Goal: Task Accomplishment & Management: Use online tool/utility

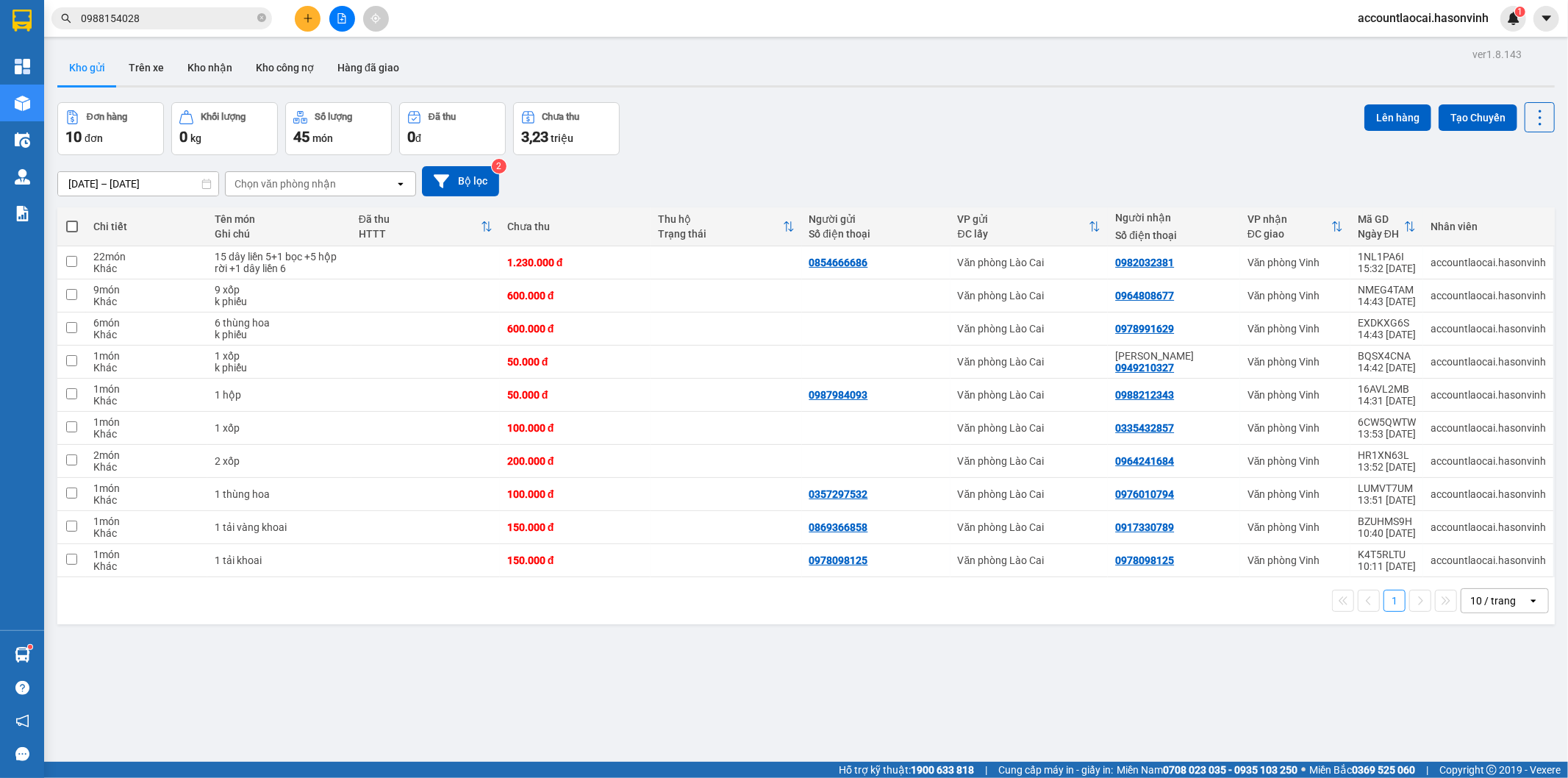
click at [334, 20] on button at bounding box center [343, 19] width 26 height 26
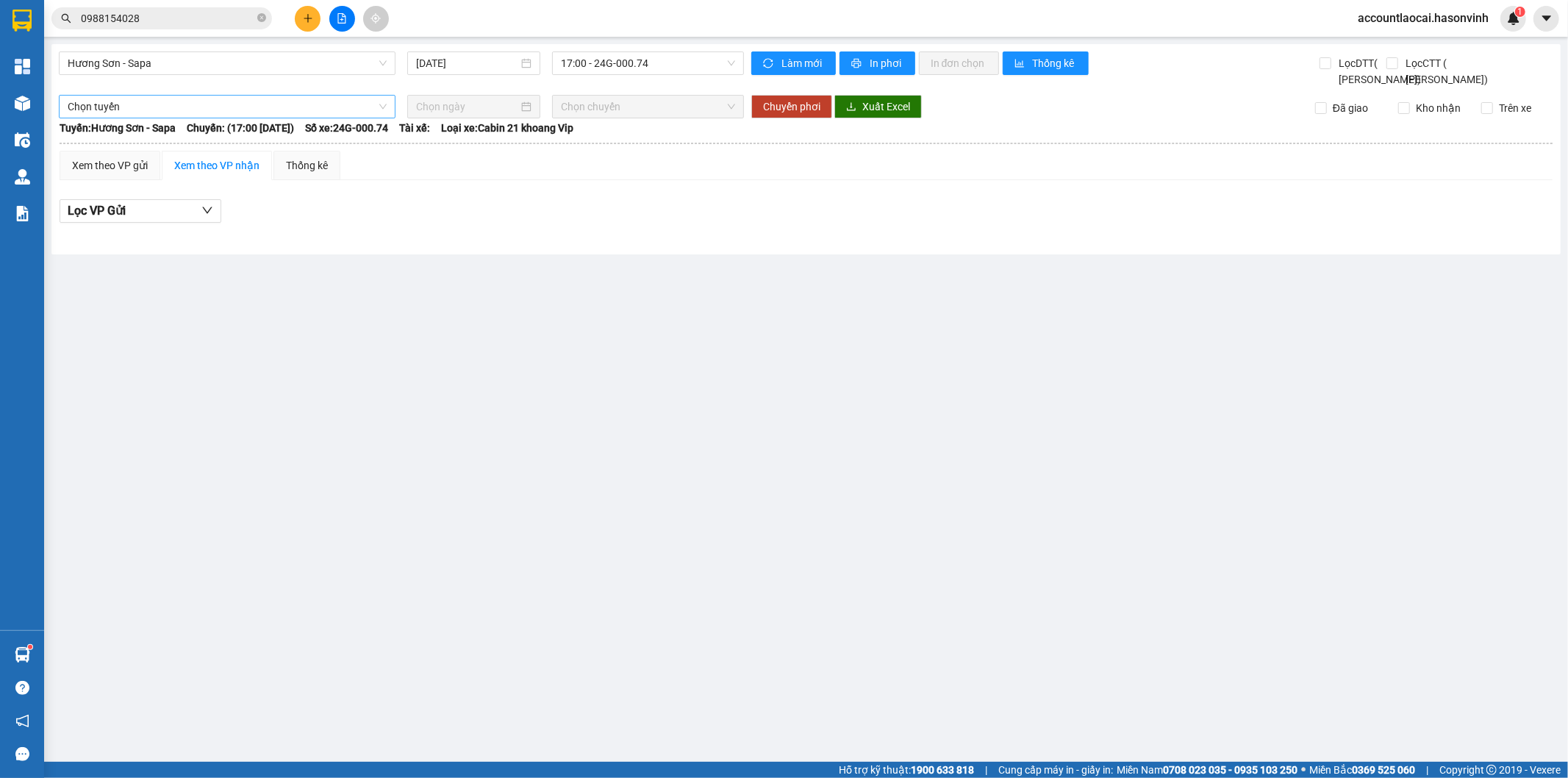
click at [120, 118] on span "Chọn tuyến" at bounding box center [227, 107] width 319 height 22
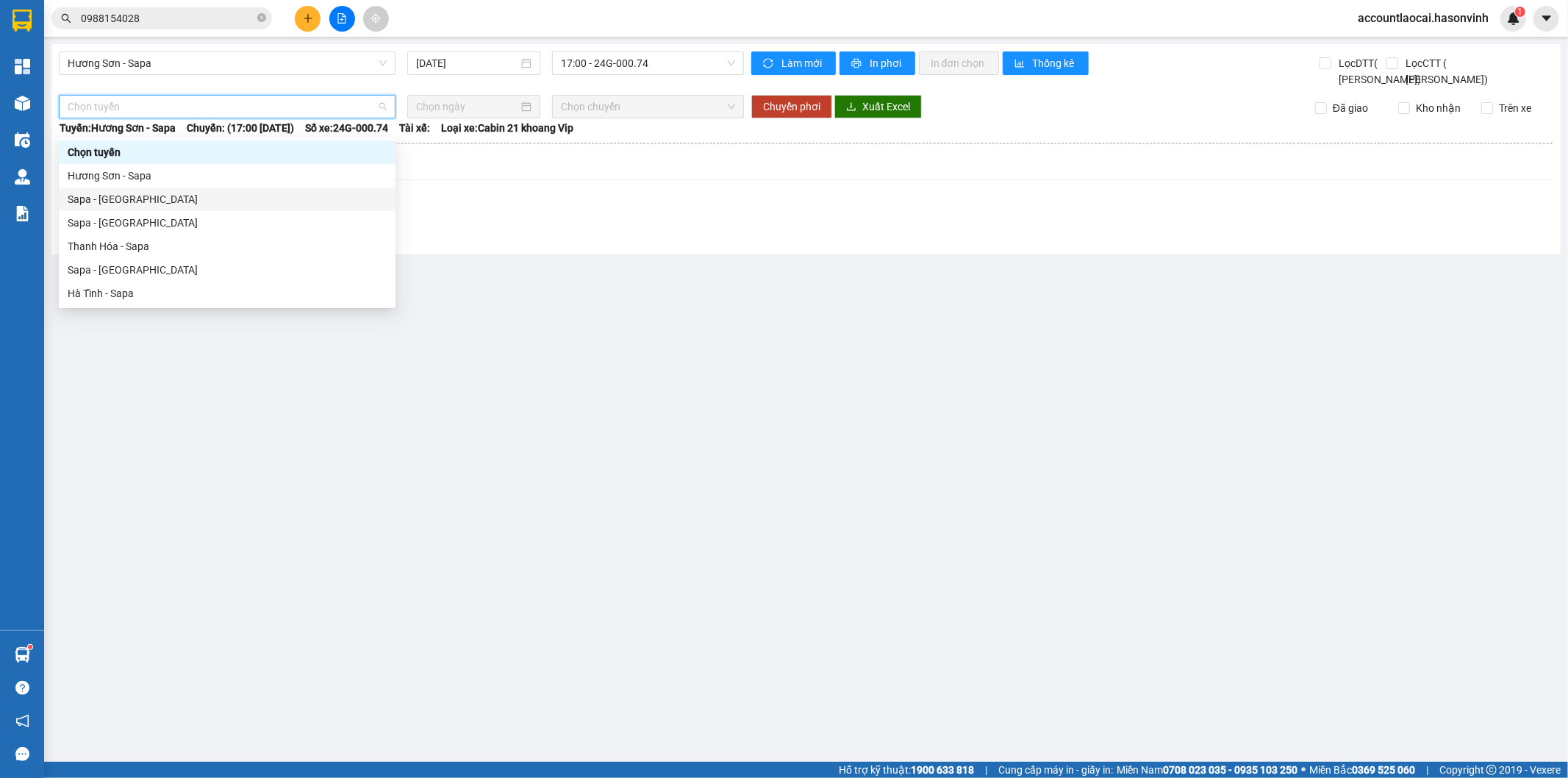
click at [108, 199] on div "Sapa - [GEOGRAPHIC_DATA]" at bounding box center [227, 199] width 319 height 16
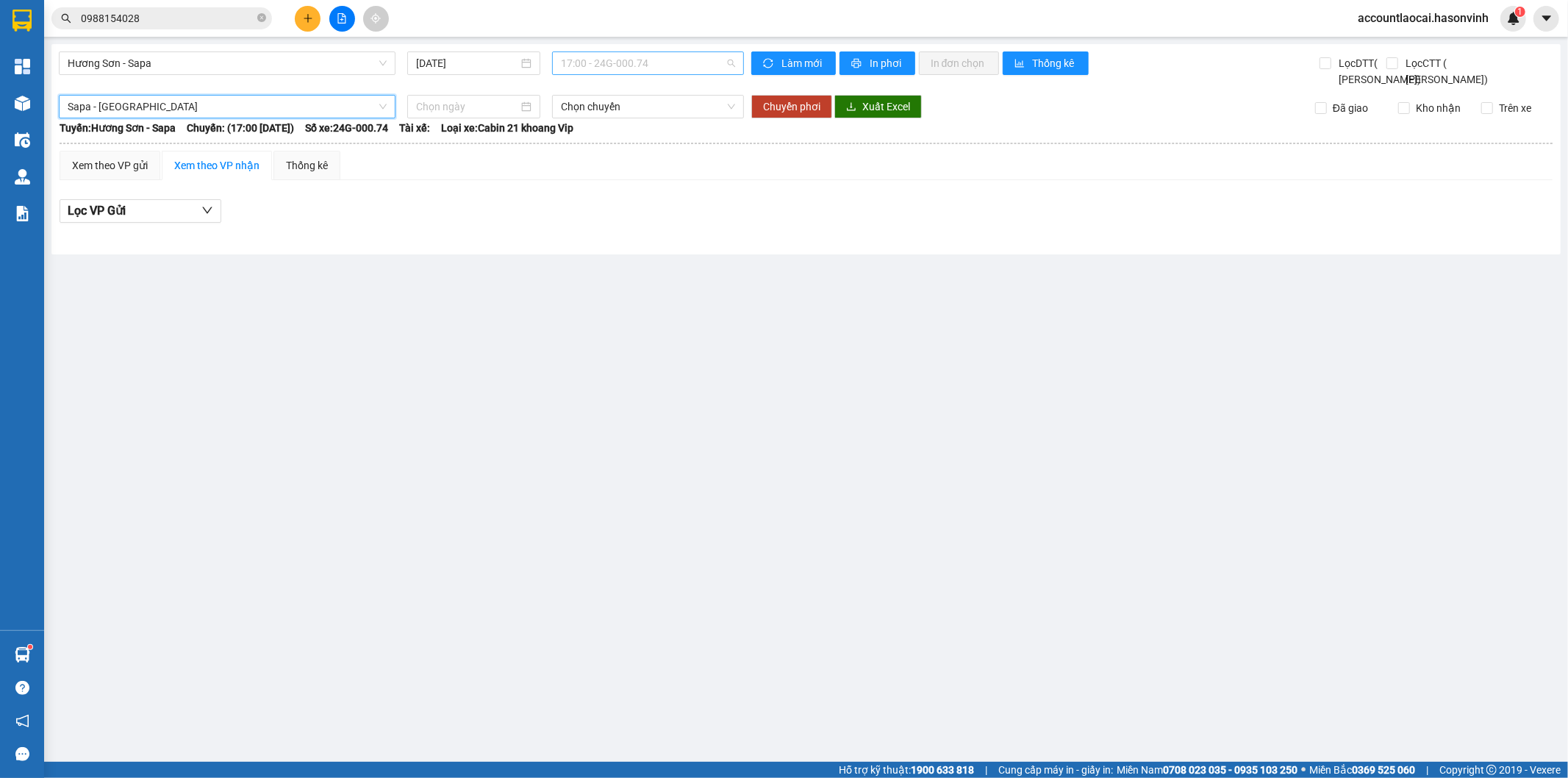
click at [592, 63] on span "17:00 - 24G-000.74" at bounding box center [648, 63] width 173 height 22
click at [583, 119] on div "17:00 - 24G-000.74" at bounding box center [618, 116] width 115 height 16
click at [143, 58] on span "Hương Sơn - Sapa" at bounding box center [227, 63] width 319 height 22
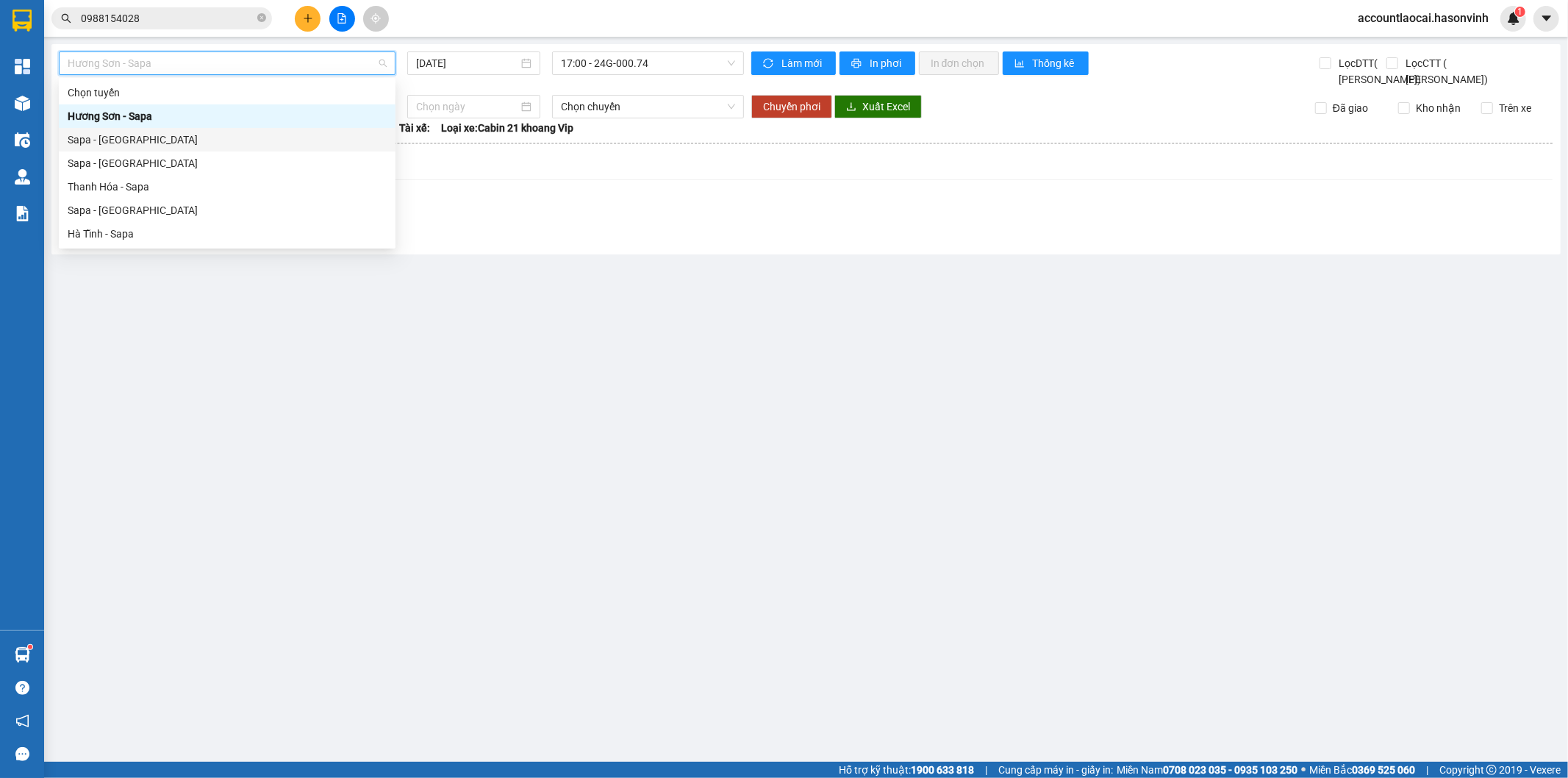
click at [105, 136] on div "Sapa - [GEOGRAPHIC_DATA]" at bounding box center [227, 139] width 319 height 16
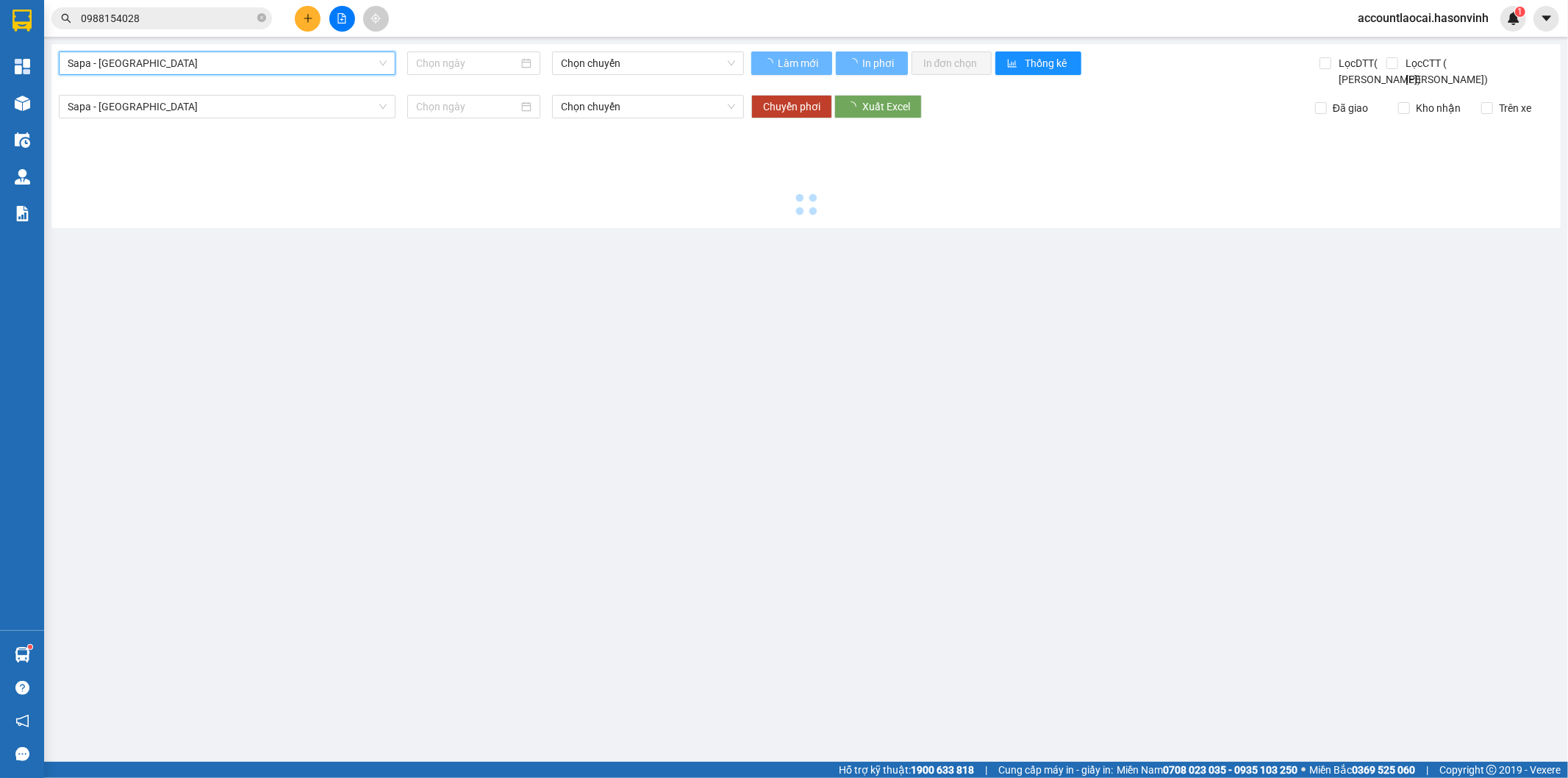
type input "[DATE]"
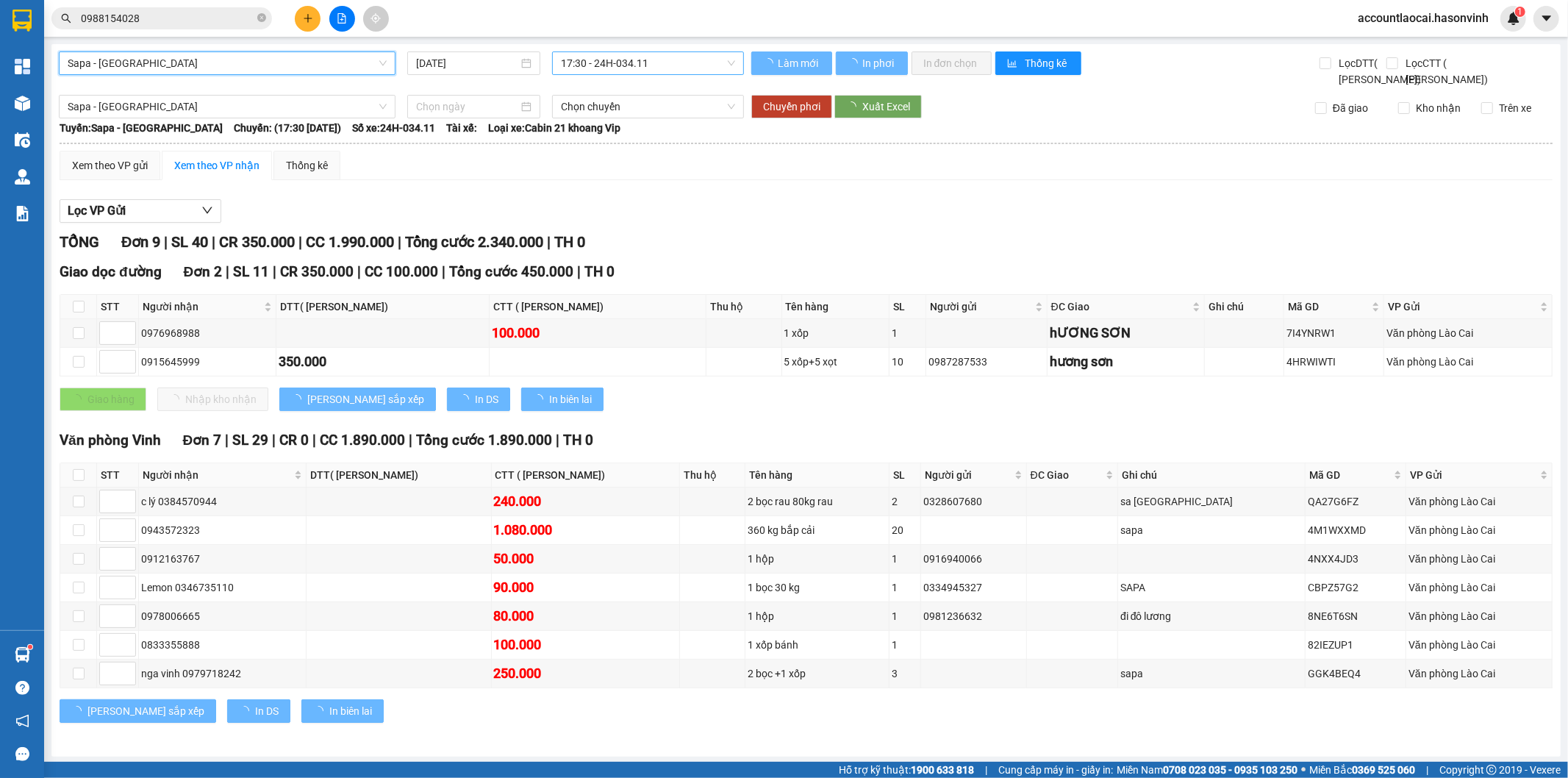
click at [608, 65] on span "17:30 - 24H-034.11" at bounding box center [648, 63] width 173 height 22
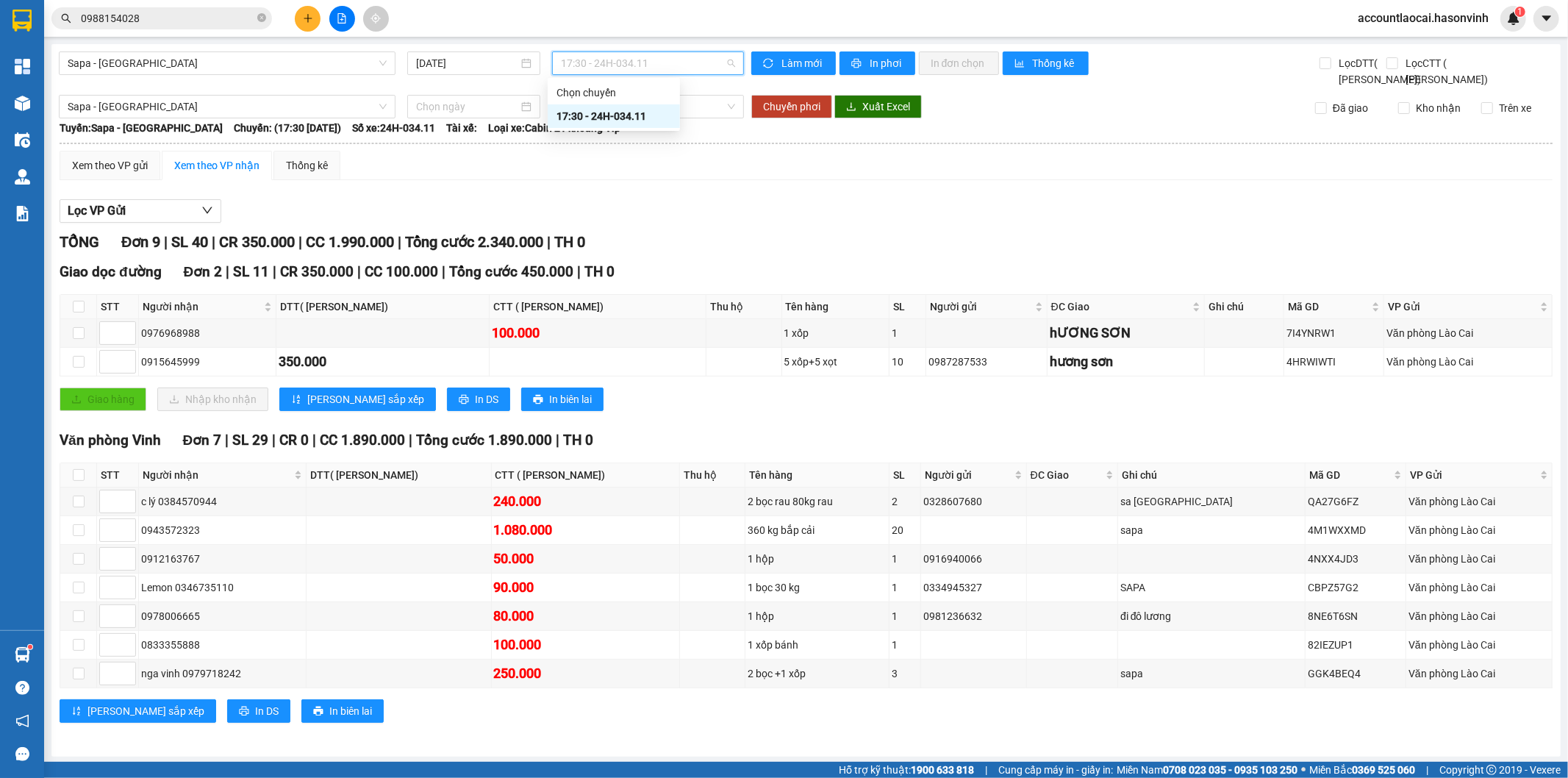
click at [603, 118] on div "17:30 - 24H-034.11" at bounding box center [614, 116] width 115 height 16
